Goal: Information Seeking & Learning: Find specific page/section

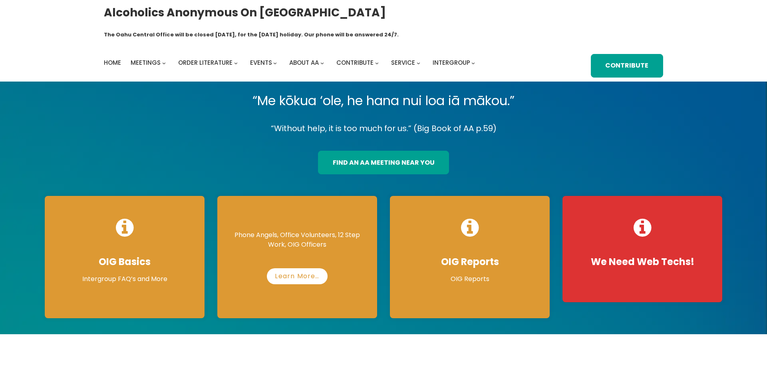
click at [354, 151] on link "find an aa meeting near you" at bounding box center [383, 163] width 131 height 24
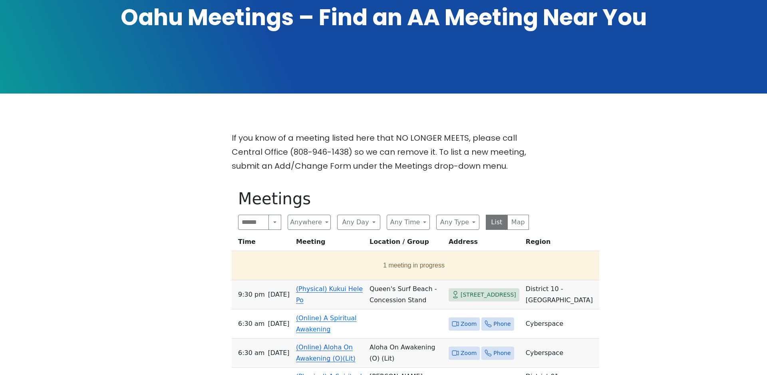
scroll to position [163, 0]
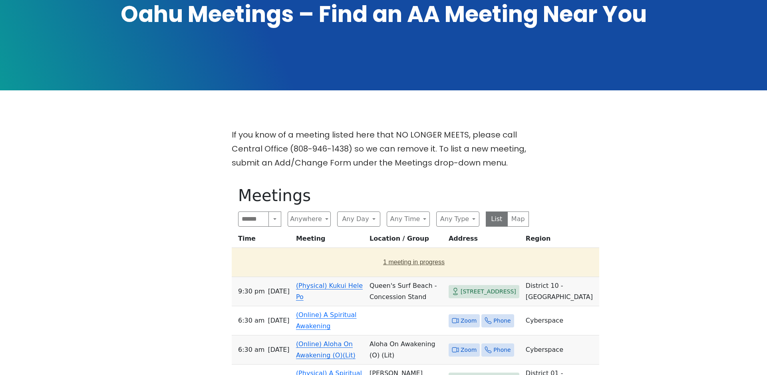
click at [345, 251] on button "1 meeting in progress" at bounding box center [414, 262] width 358 height 22
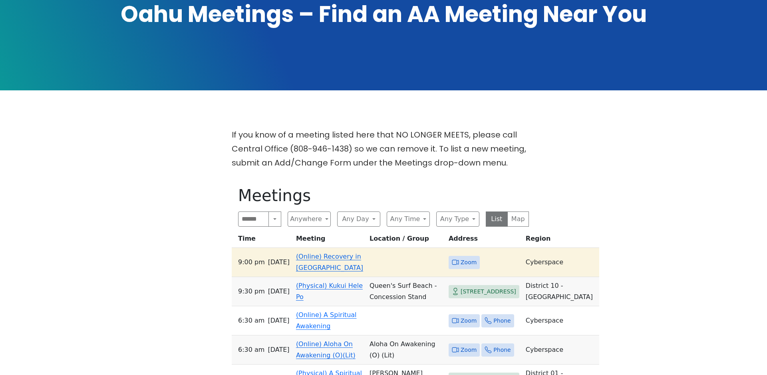
click at [329, 252] on link "(Online) Recovery in [GEOGRAPHIC_DATA]" at bounding box center [329, 261] width 67 height 19
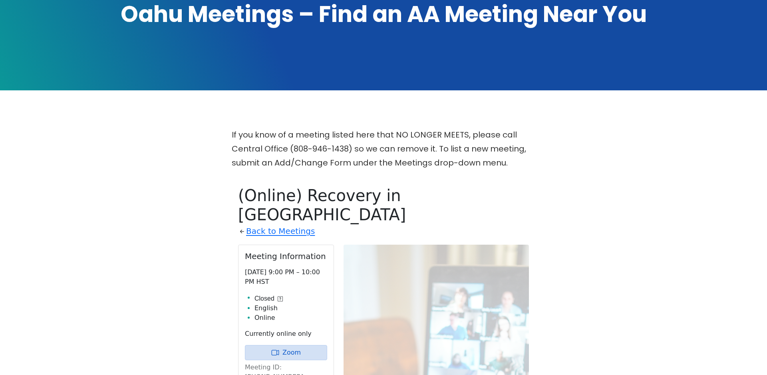
scroll to position [325, 0]
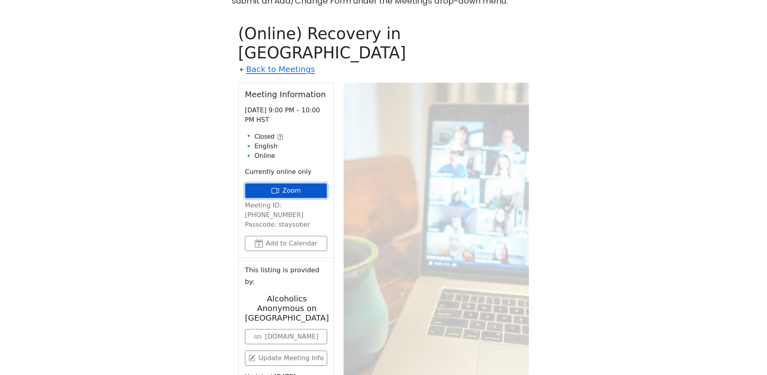
click at [302, 183] on link "Zoom" at bounding box center [286, 190] width 82 height 15
